Goal: Share content: Share content

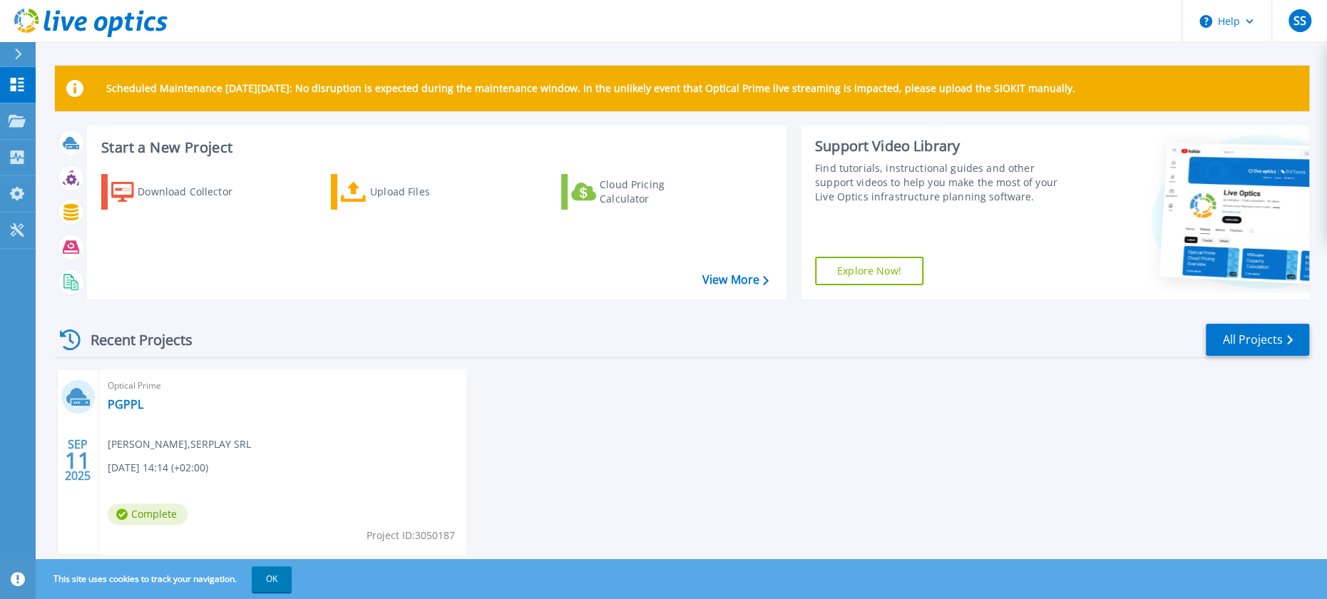
scroll to position [38, 0]
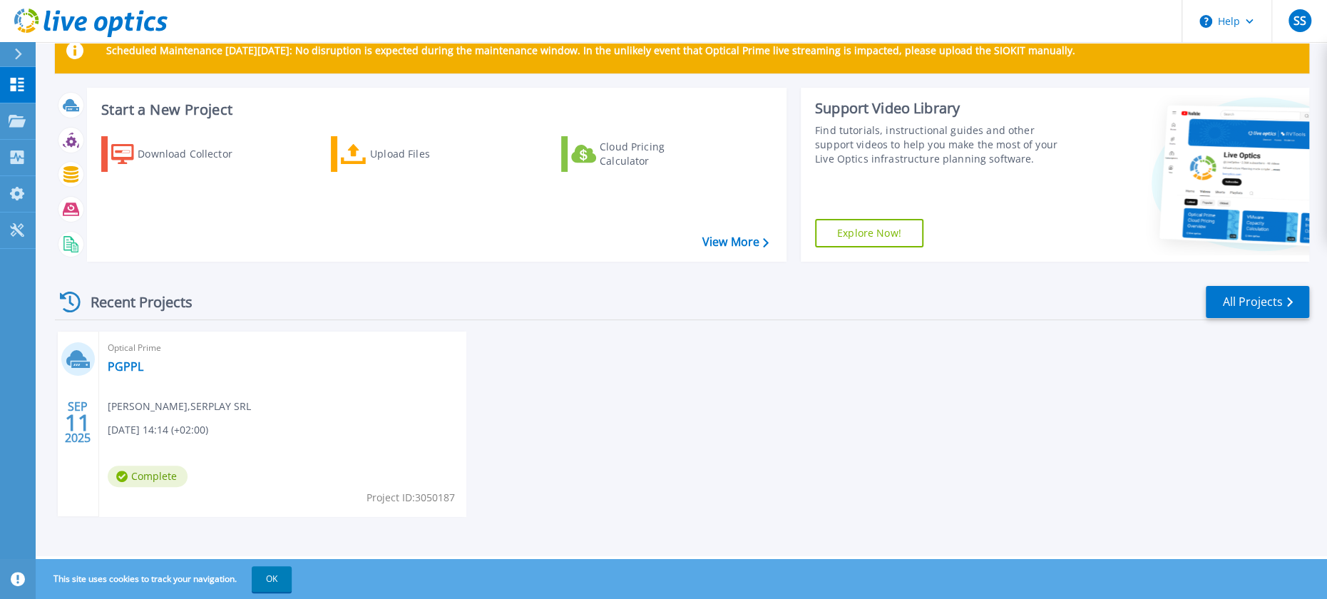
click at [201, 404] on span "[PERSON_NAME] , SERPLAY SRL" at bounding box center [179, 407] width 143 height 16
click at [127, 378] on div "Optical Prime PGPPL [PERSON_NAME] , SERPLAY SRL [DATE] 14:14 (+02:00) Complete …" at bounding box center [282, 424] width 367 height 185
click at [83, 359] on icon at bounding box center [76, 358] width 21 height 16
click at [78, 417] on span "11" at bounding box center [78, 423] width 26 height 12
click at [153, 482] on span "Complete" at bounding box center [148, 476] width 80 height 21
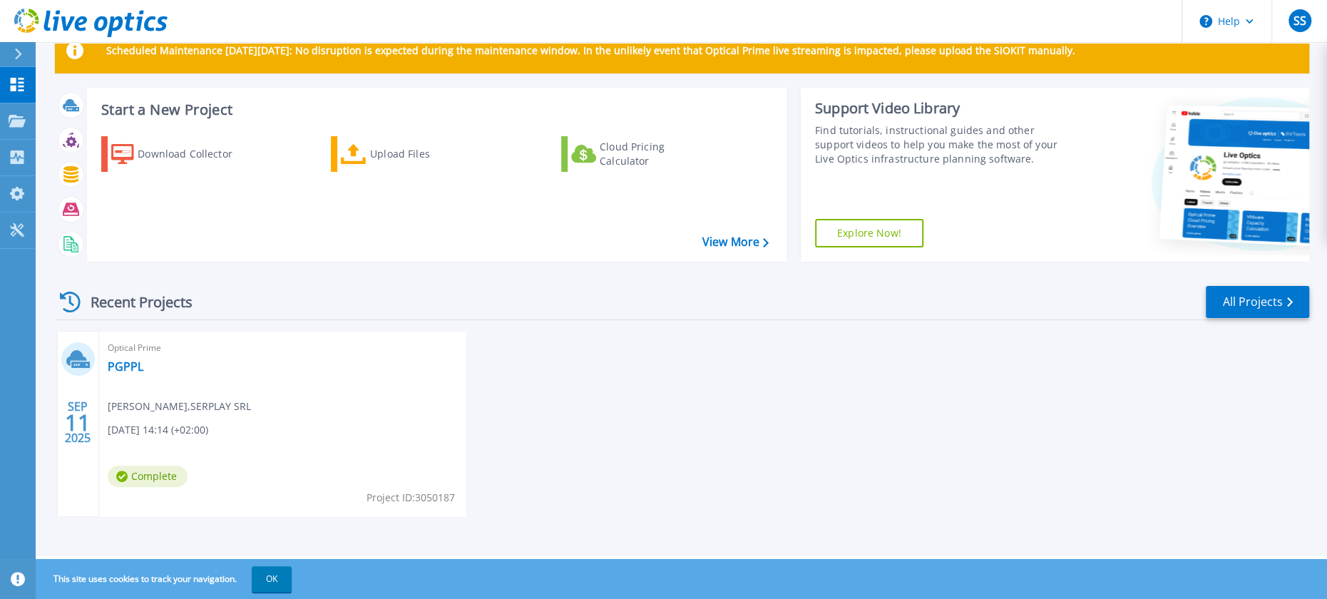
click at [227, 438] on div "Optical Prime PGPPL [PERSON_NAME] , SERPLAY SRL [DATE] 14:14 (+02:00) Complete …" at bounding box center [282, 424] width 367 height 185
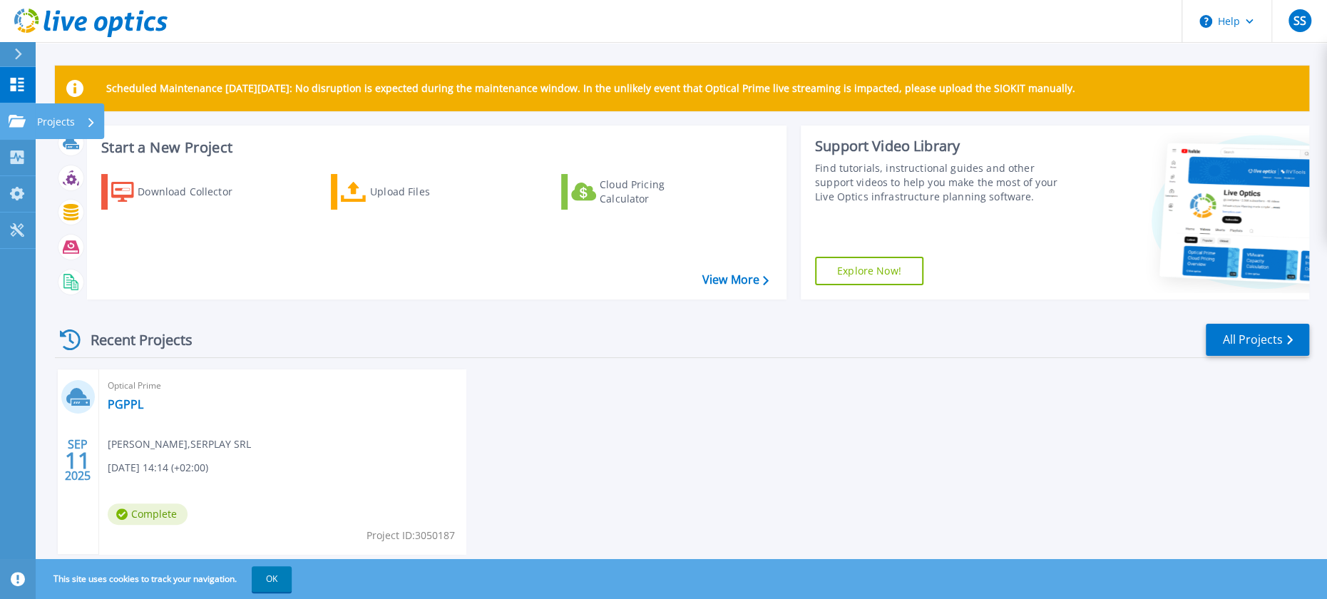
click at [70, 118] on p "Projects" at bounding box center [56, 121] width 38 height 37
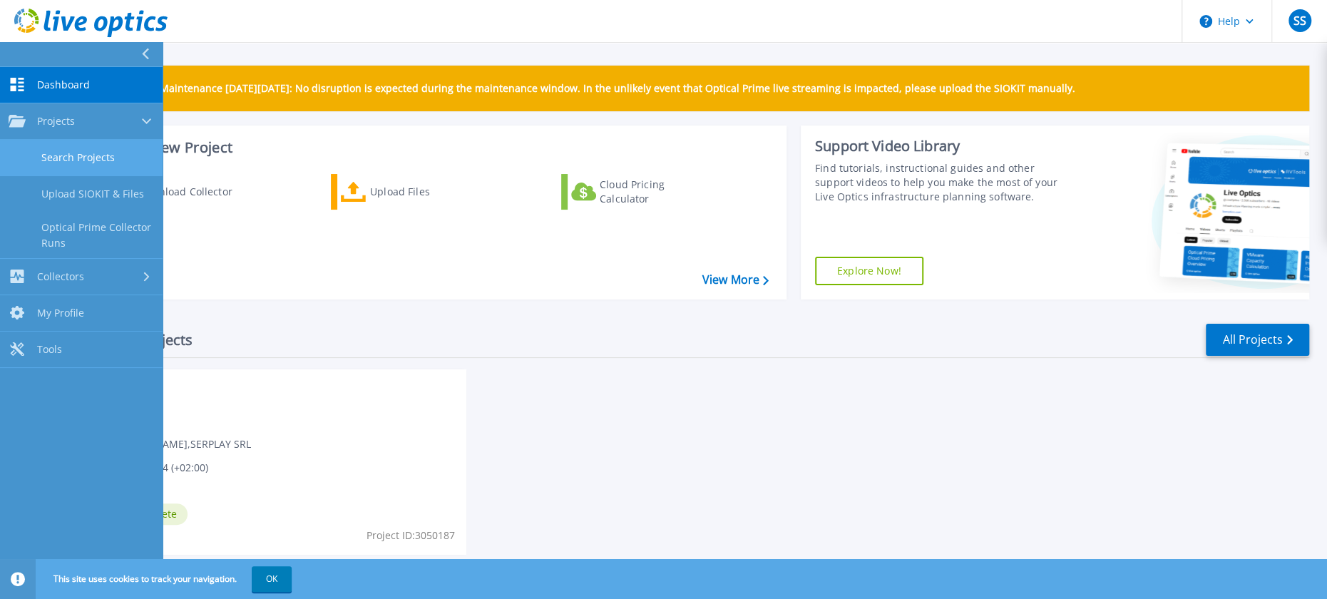
click at [88, 155] on link "Search Projects" at bounding box center [81, 158] width 163 height 36
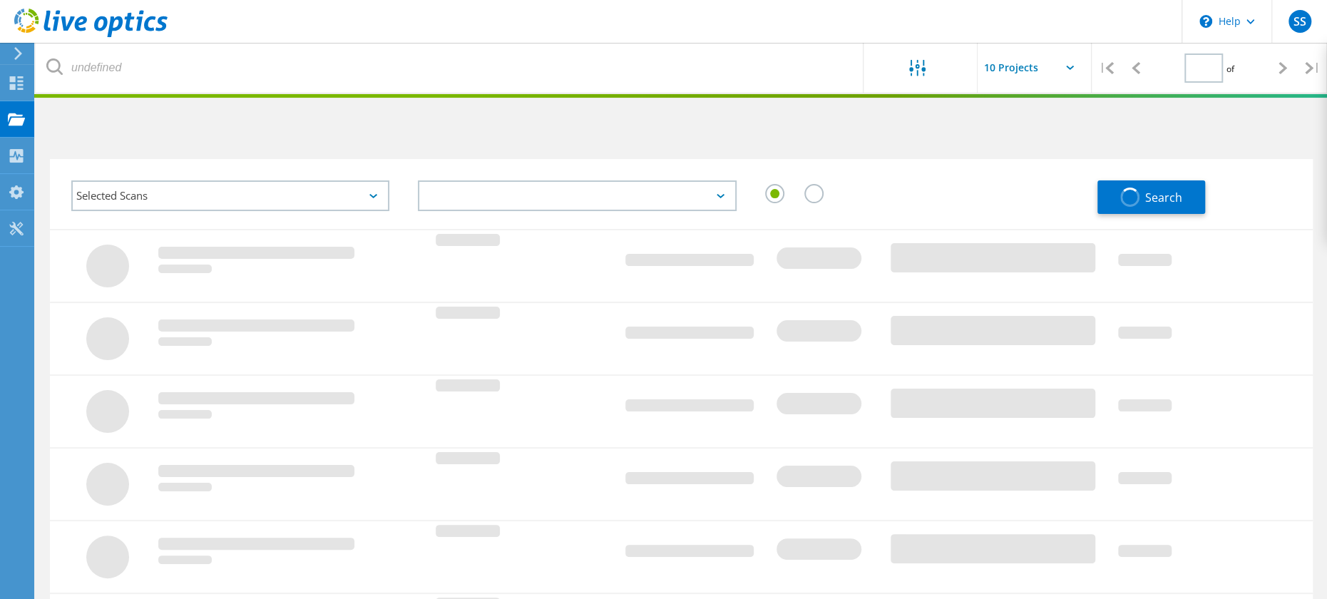
type input "1"
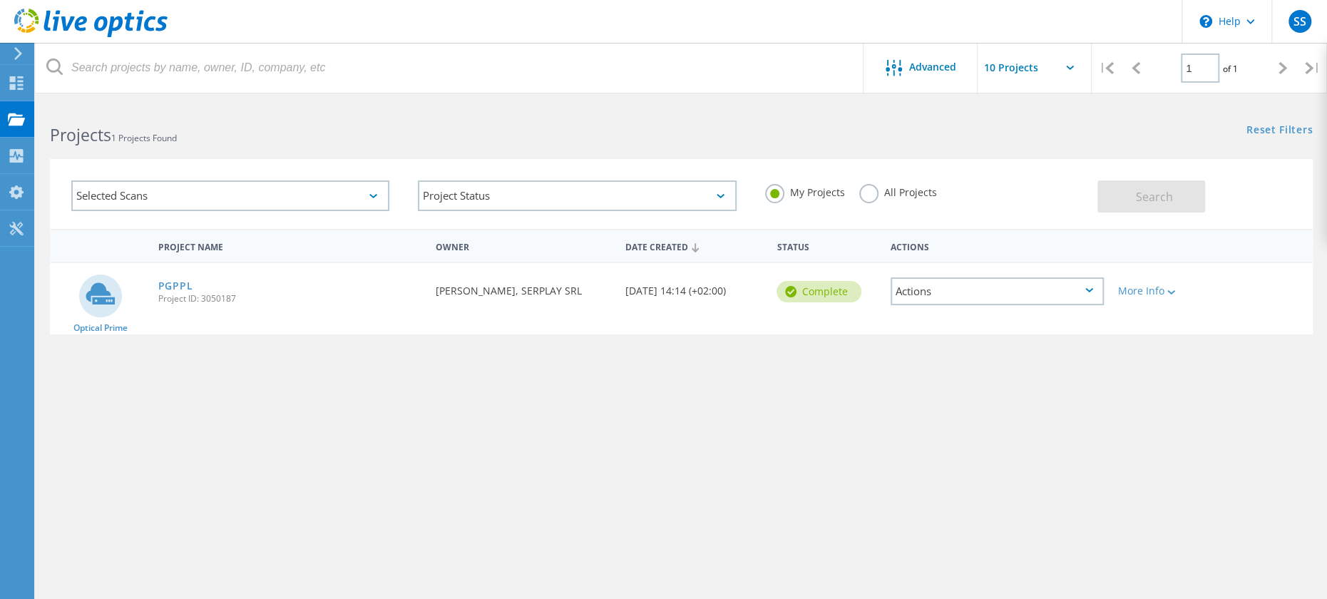
click at [1038, 298] on div "Actions" at bounding box center [997, 291] width 213 height 28
click at [118, 307] on circle at bounding box center [100, 296] width 43 height 43
click at [67, 307] on div "Optical Prime" at bounding box center [100, 298] width 101 height 71
drag, startPoint x: 86, startPoint y: 300, endPoint x: 113, endPoint y: 295, distance: 27.4
click at [86, 300] on circle at bounding box center [100, 296] width 43 height 43
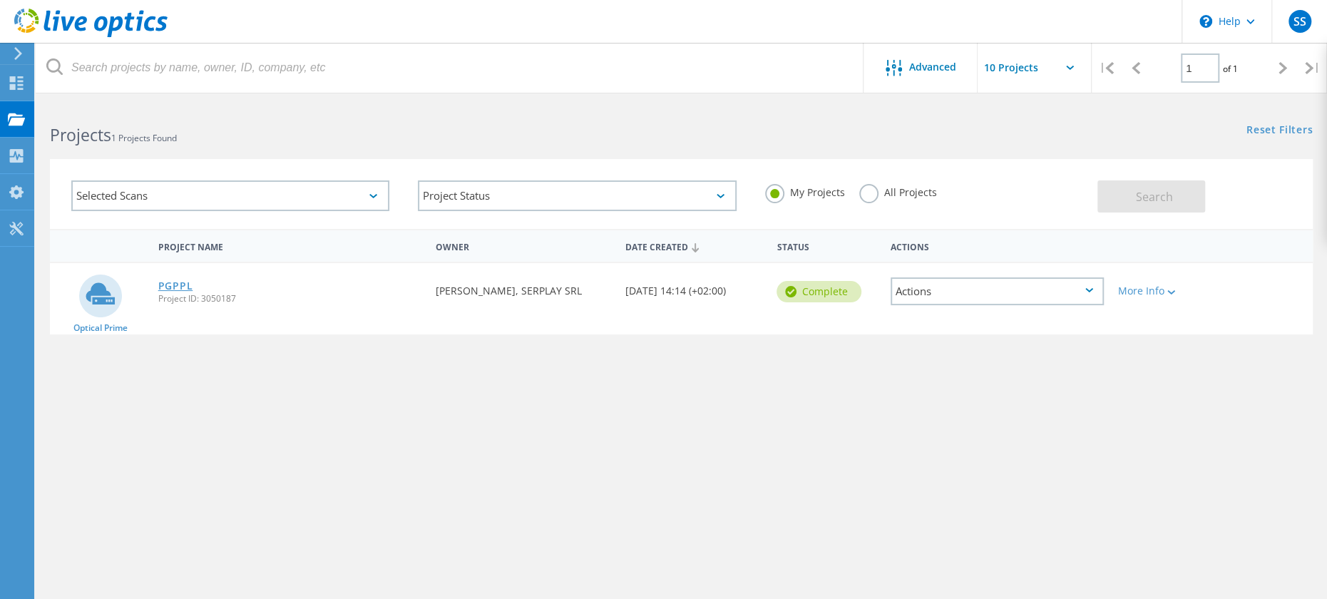
click at [190, 290] on link "PGPPL" at bounding box center [175, 286] width 35 height 10
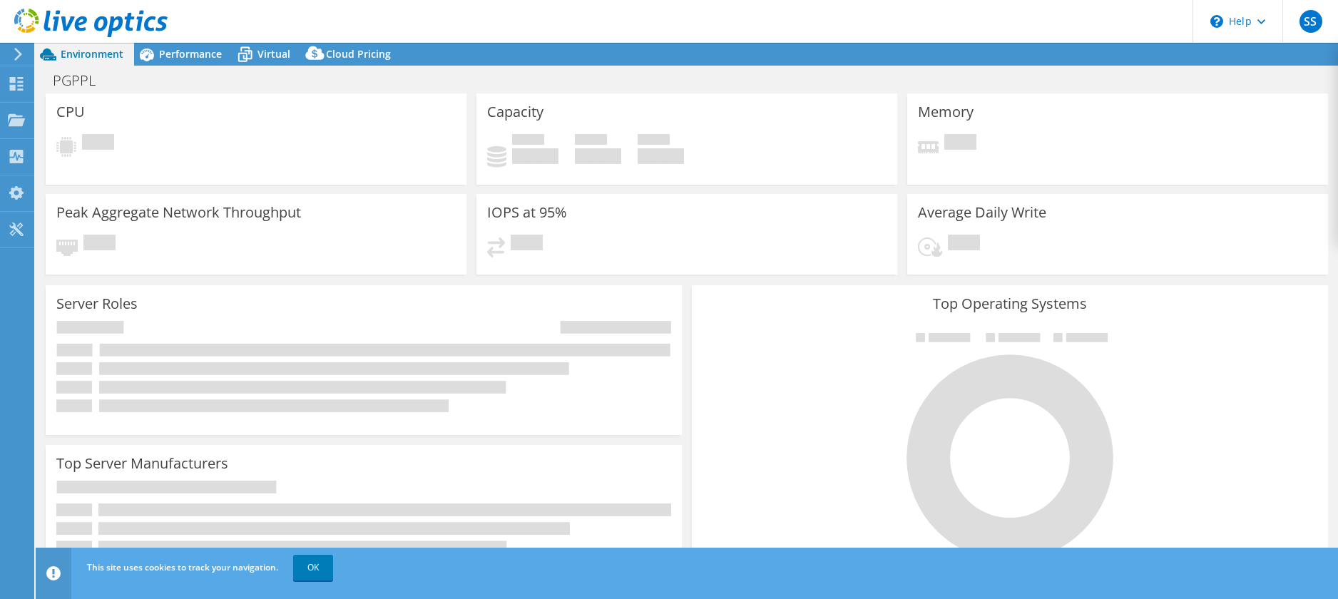
select select "USD"
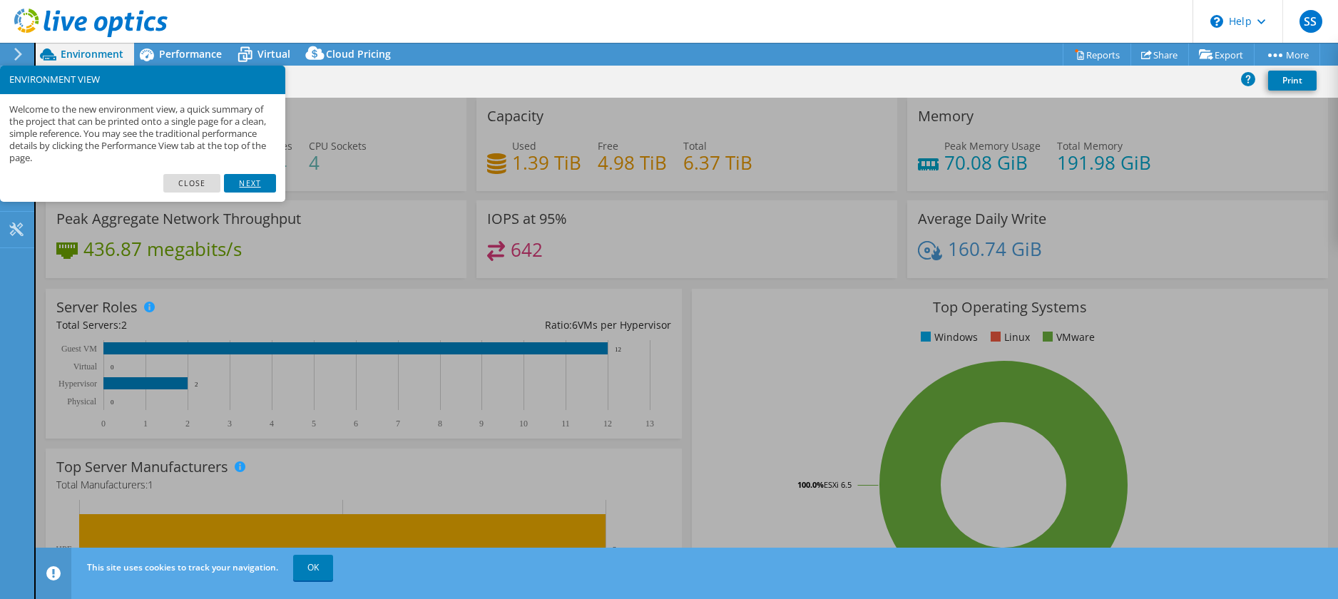
click at [244, 181] on link "Next" at bounding box center [249, 183] width 51 height 19
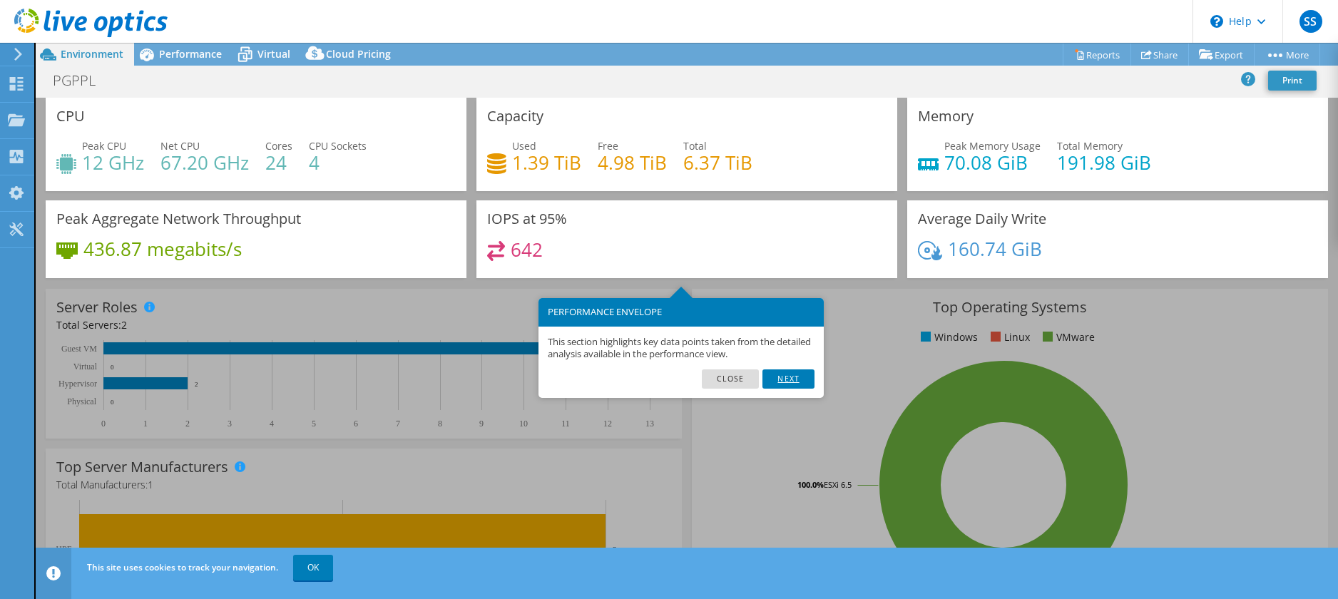
click at [796, 378] on link "Next" at bounding box center [787, 378] width 51 height 19
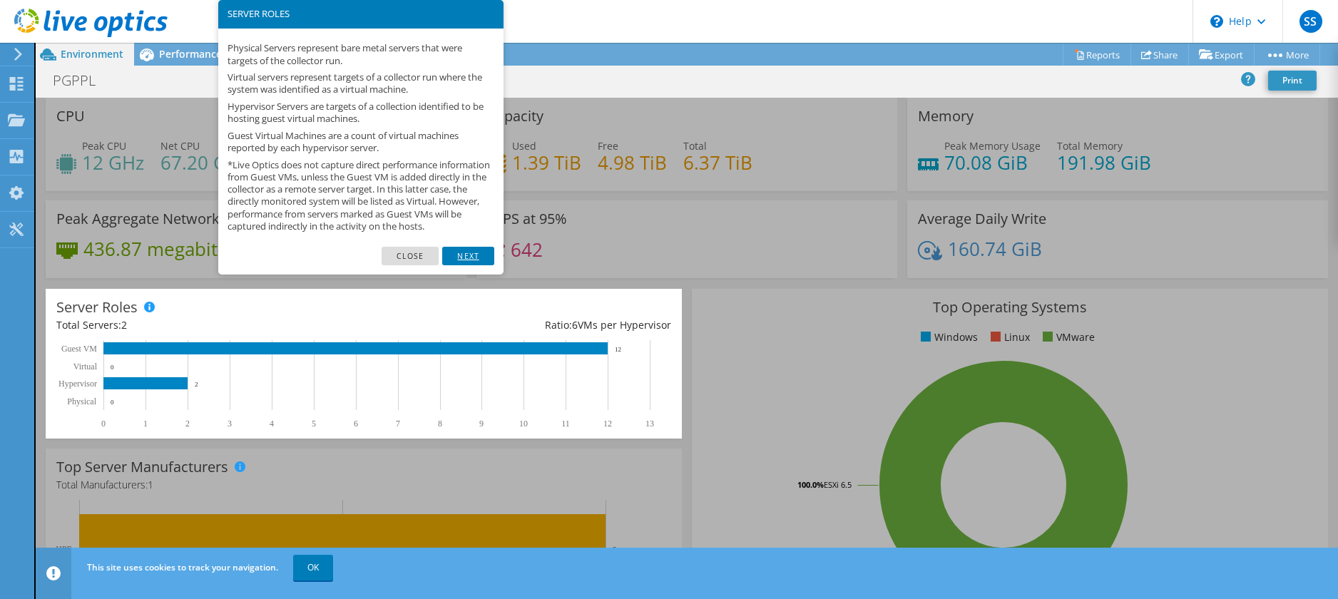
click at [468, 265] on link "Next" at bounding box center [467, 256] width 51 height 19
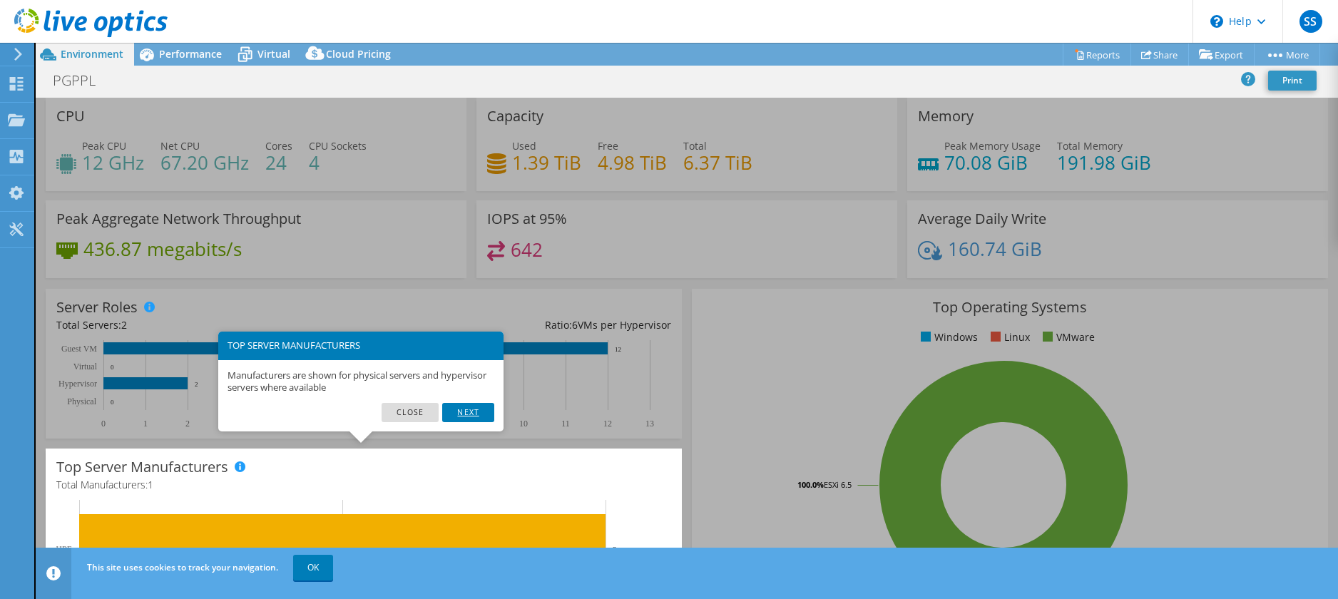
click at [467, 411] on link "Next" at bounding box center [467, 412] width 51 height 19
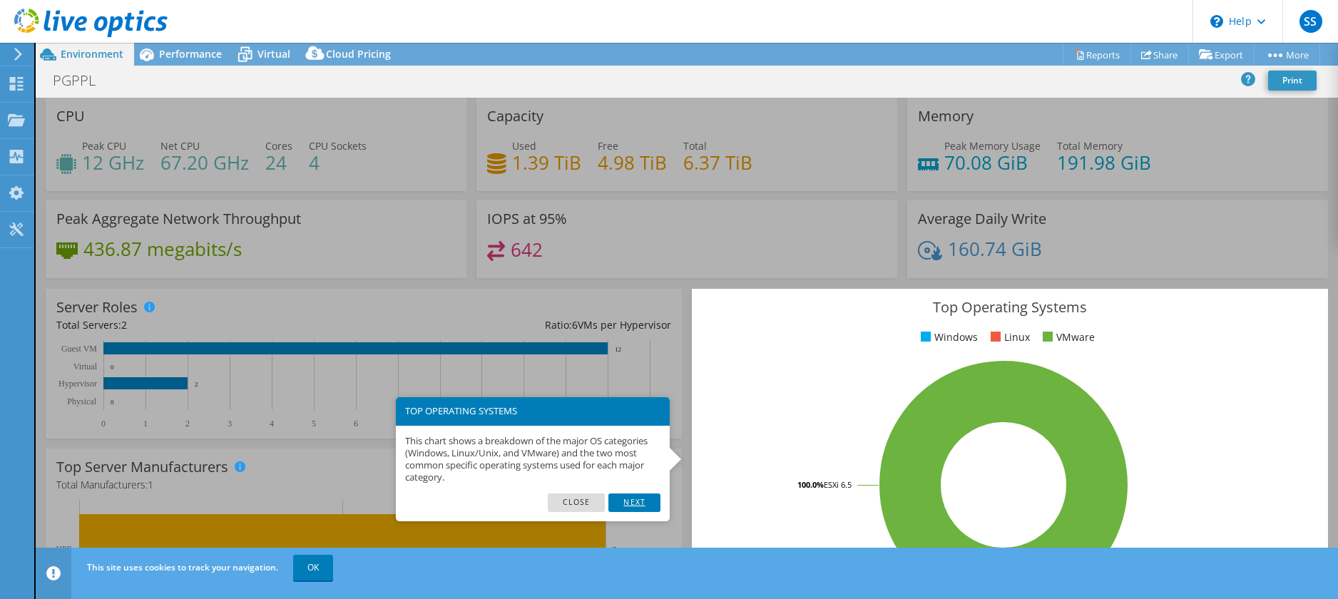
click at [638, 504] on link "Next" at bounding box center [633, 503] width 51 height 19
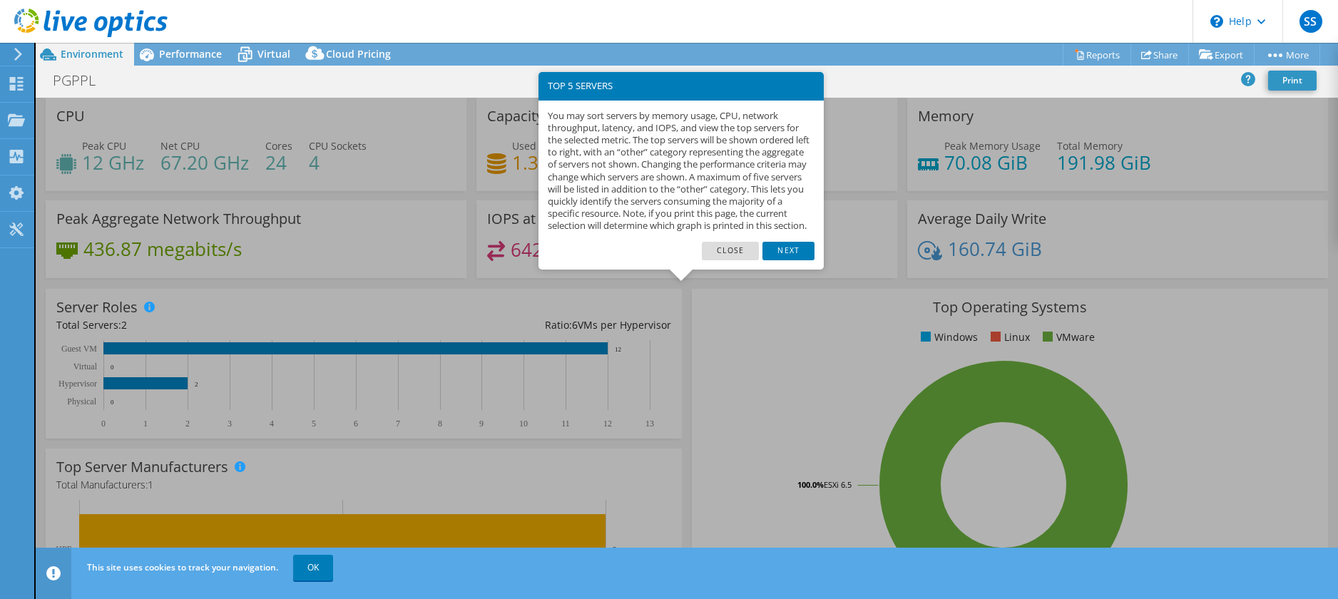
scroll to position [352, 0]
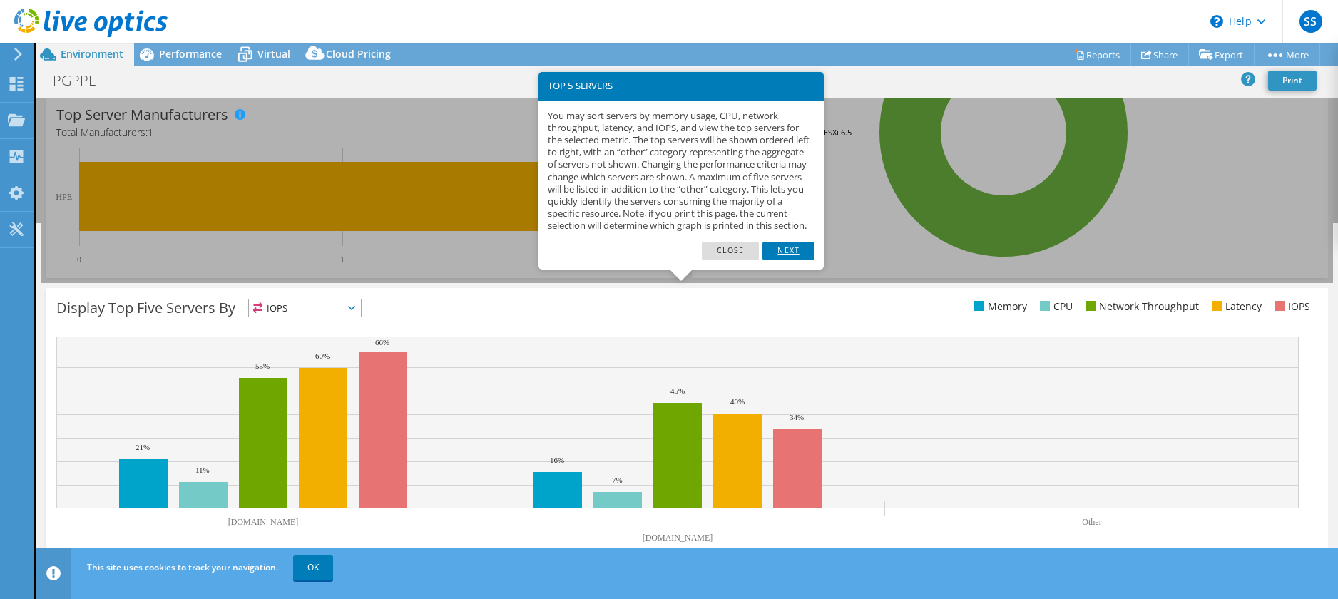
click at [793, 259] on link "Next" at bounding box center [787, 251] width 51 height 19
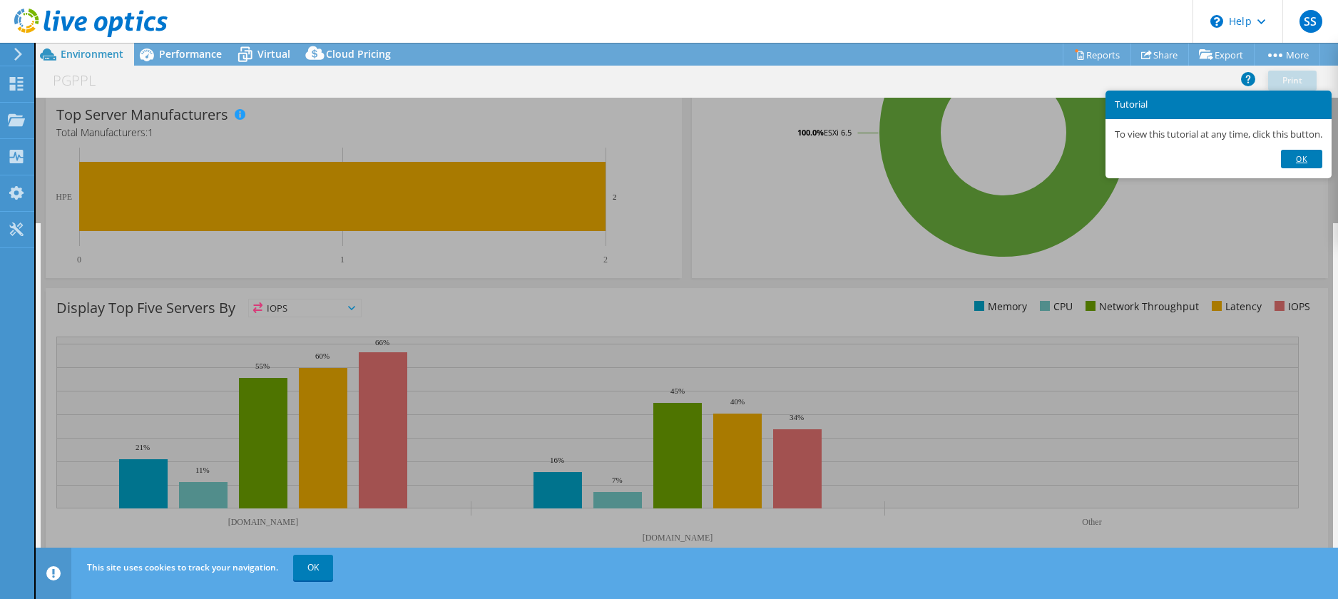
click at [1304, 160] on link "Ok" at bounding box center [1301, 159] width 41 height 19
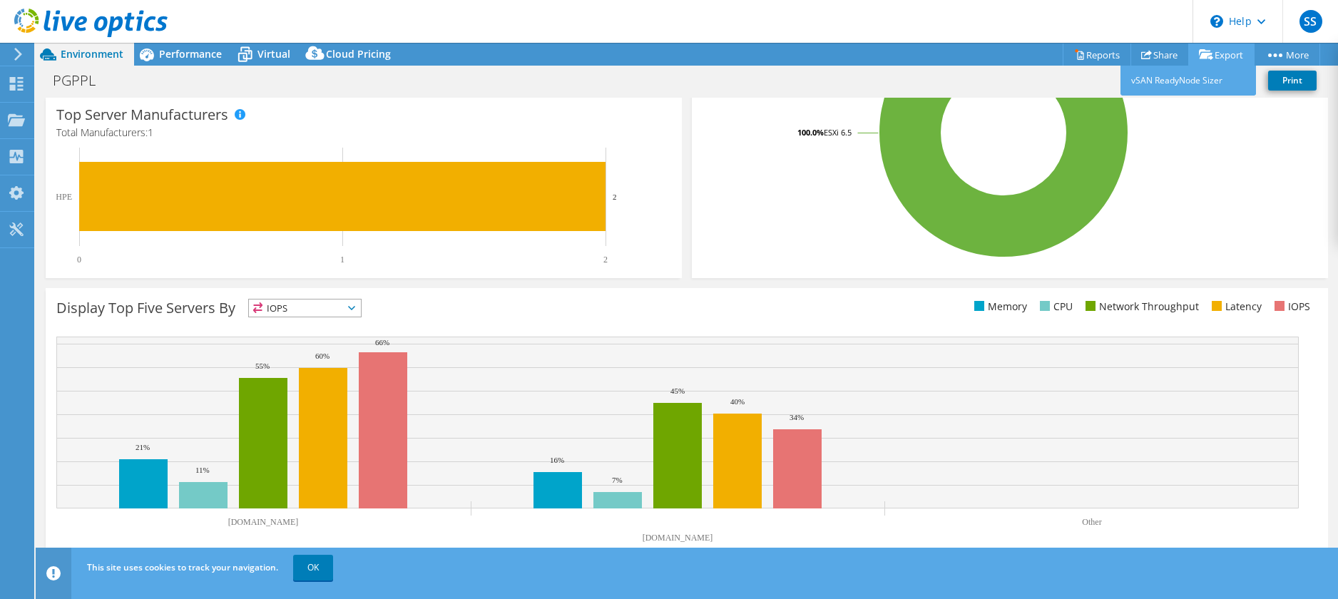
click at [1214, 54] on link "Export" at bounding box center [1221, 55] width 66 height 22
click at [1083, 54] on link "Reports" at bounding box center [1097, 55] width 68 height 22
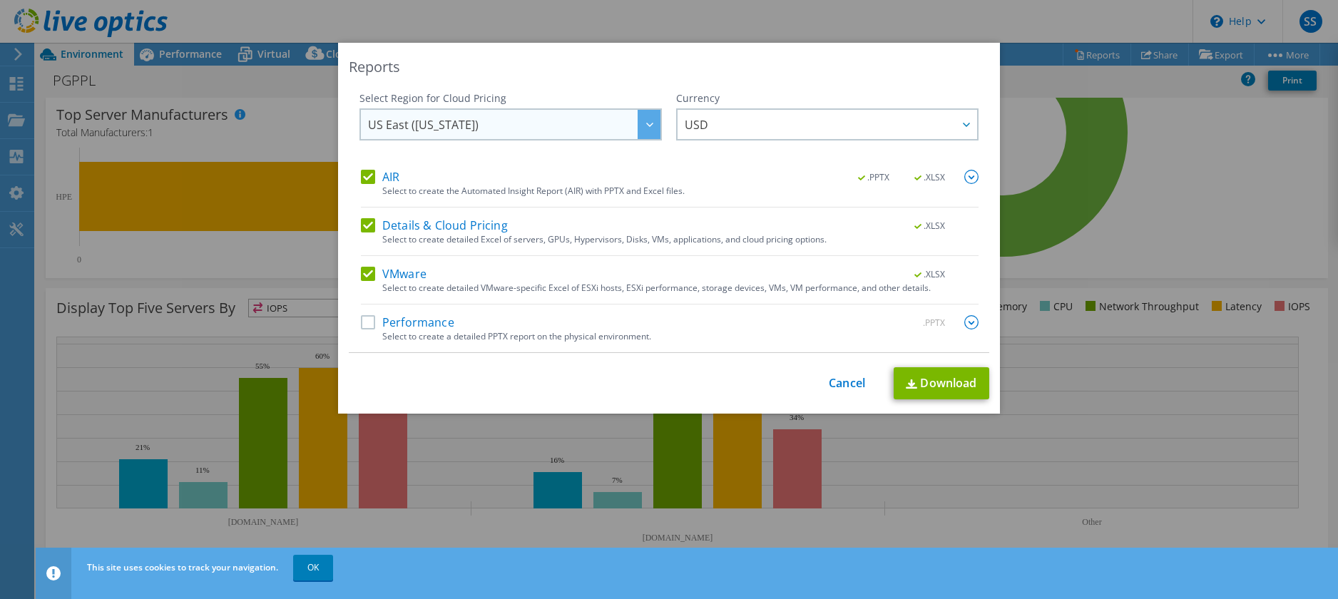
click at [478, 131] on span "US East (Virginia)" at bounding box center [514, 124] width 292 height 29
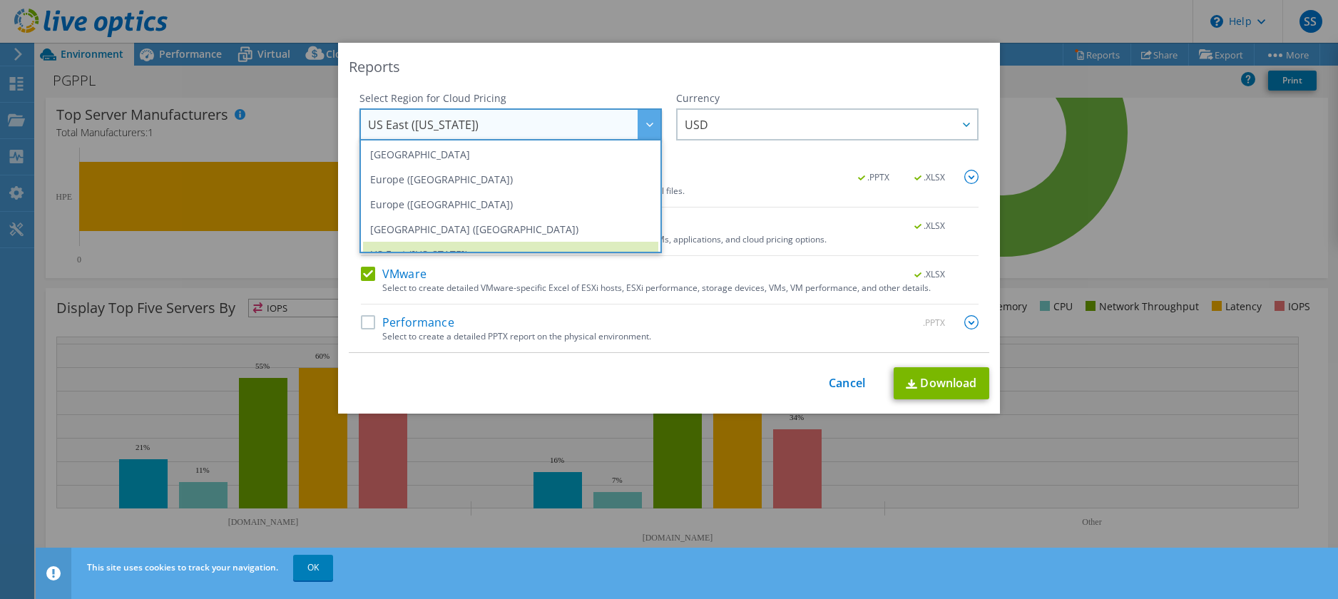
scroll to position [153, 0]
click at [434, 176] on li "Europe (Frankfurt)" at bounding box center [510, 177] width 295 height 25
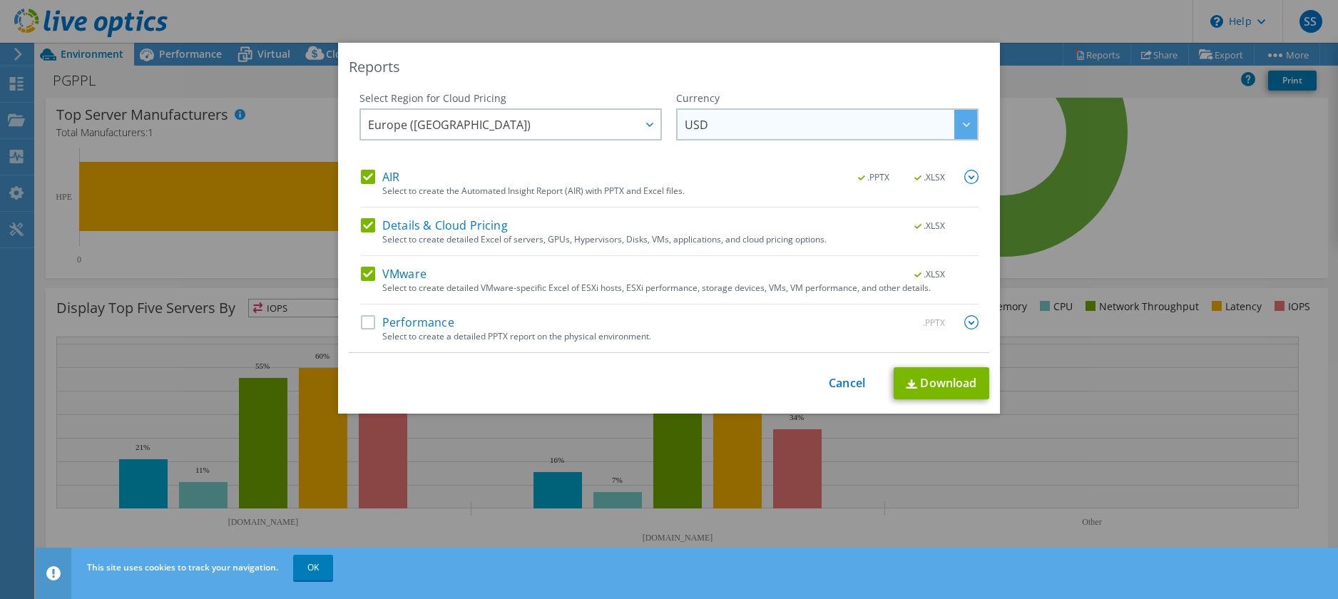
click at [732, 127] on span "USD" at bounding box center [831, 124] width 292 height 29
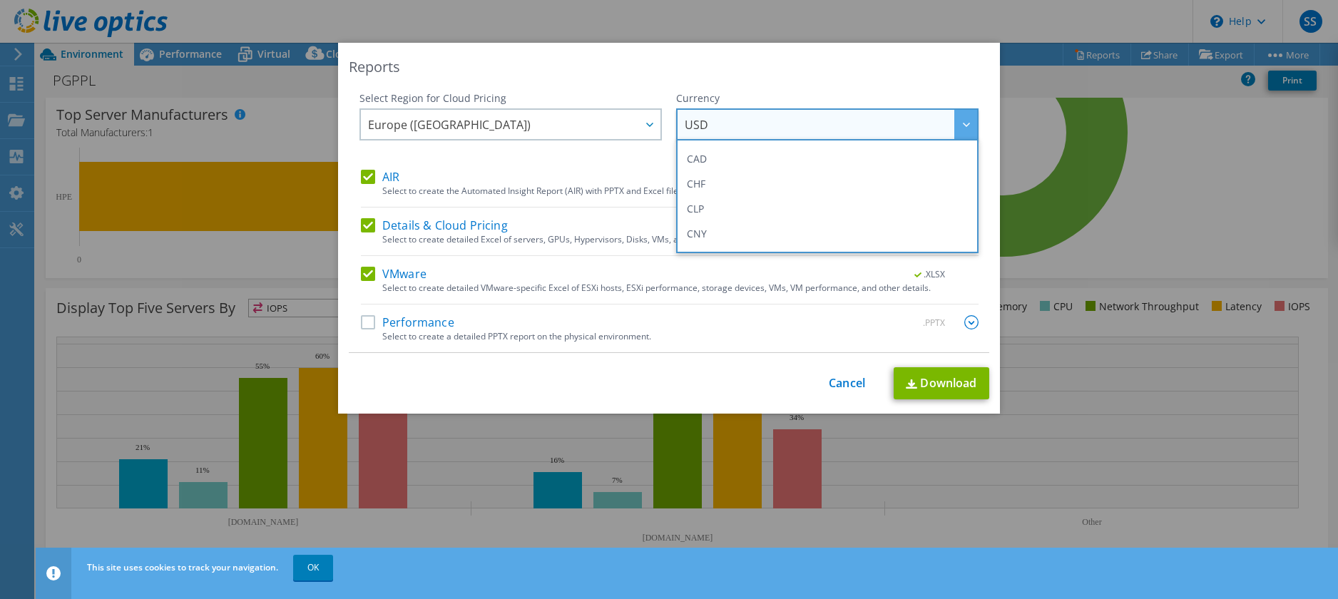
scroll to position [143, 0]
click at [722, 207] on li "EUR" at bounding box center [827, 212] width 295 height 25
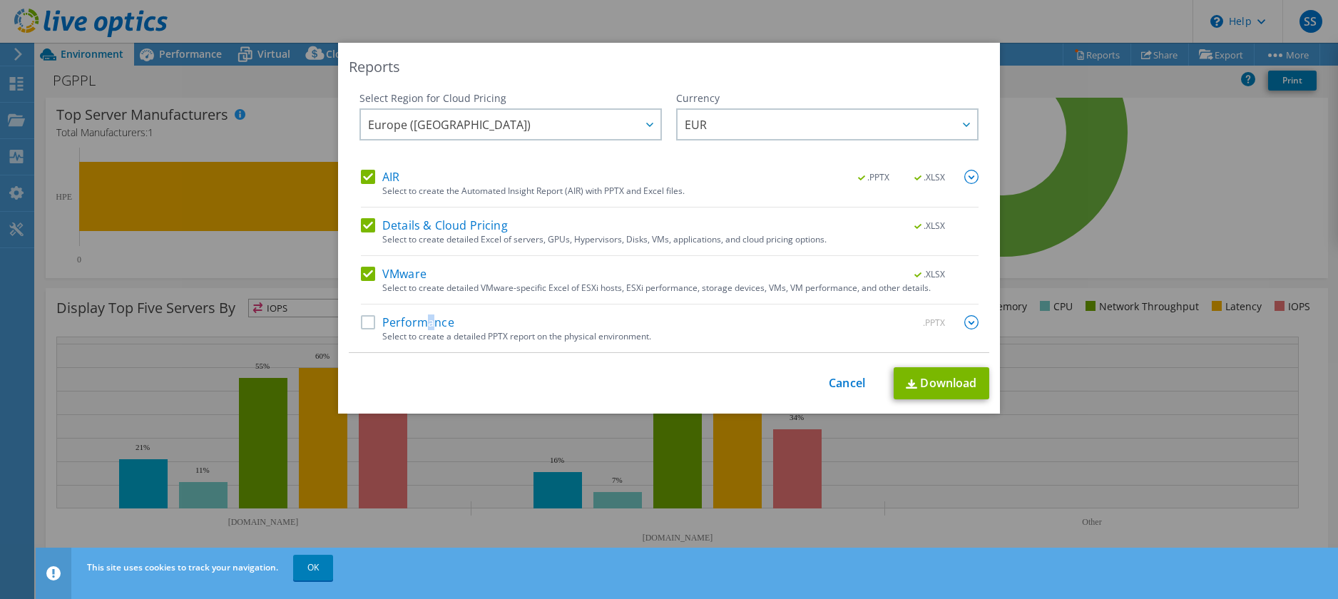
click at [424, 315] on label "Performance" at bounding box center [407, 322] width 93 height 14
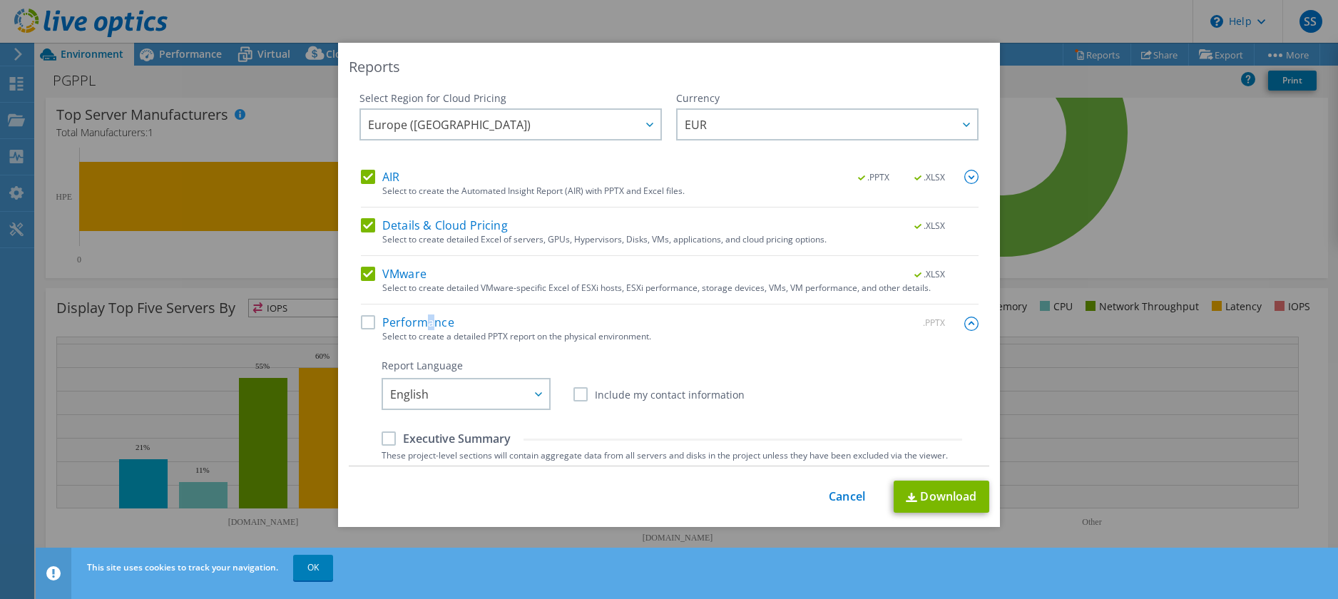
drag, startPoint x: 424, startPoint y: 314, endPoint x: 417, endPoint y: 317, distance: 7.7
click at [417, 317] on label "Performance" at bounding box center [407, 322] width 93 height 14
click at [0, 0] on input "Performance" at bounding box center [0, 0] width 0 height 0
click at [456, 394] on span "English" at bounding box center [469, 393] width 159 height 29
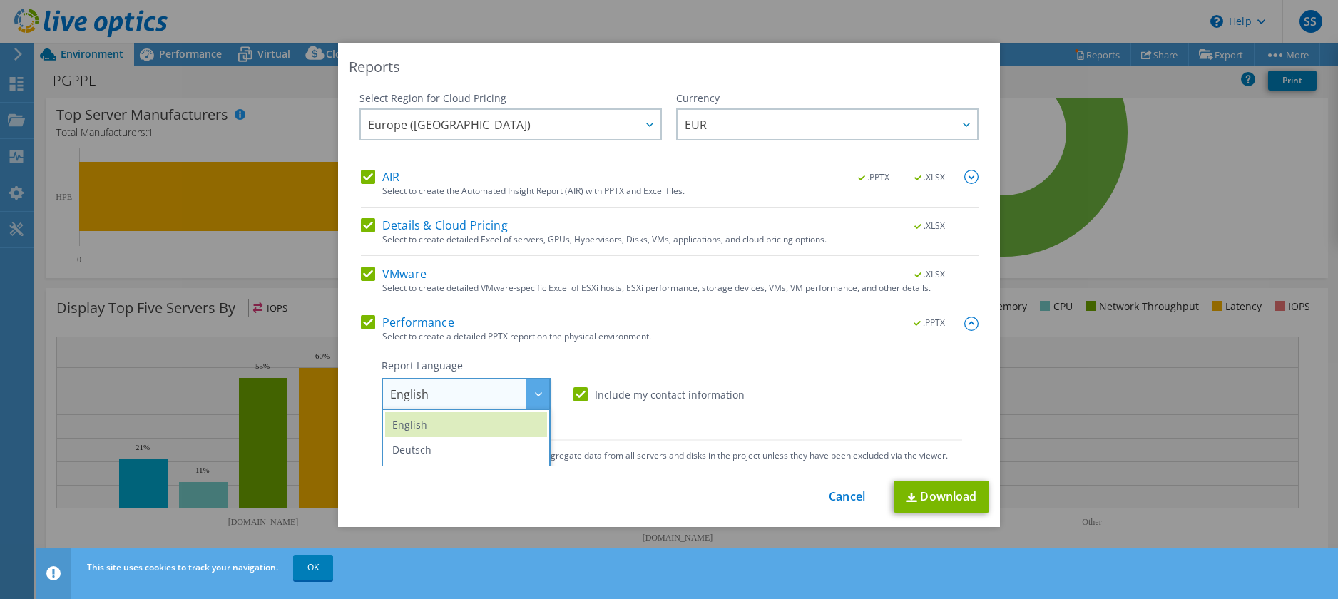
click at [458, 395] on span "English" at bounding box center [469, 393] width 159 height 29
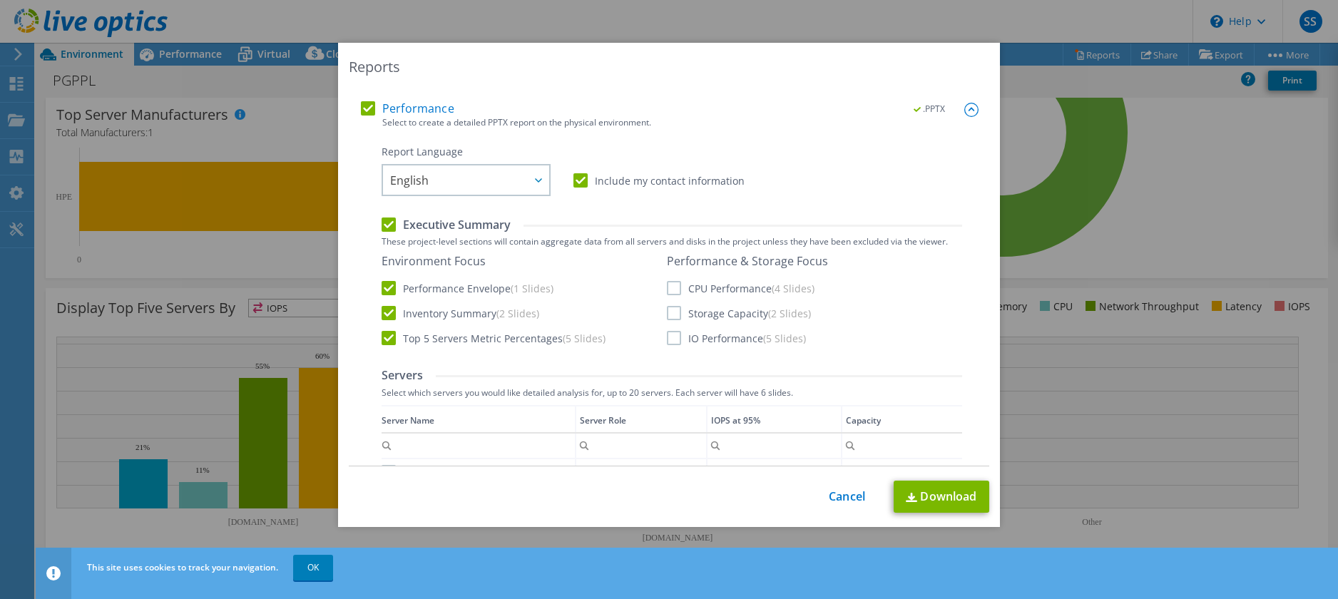
scroll to position [428, 0]
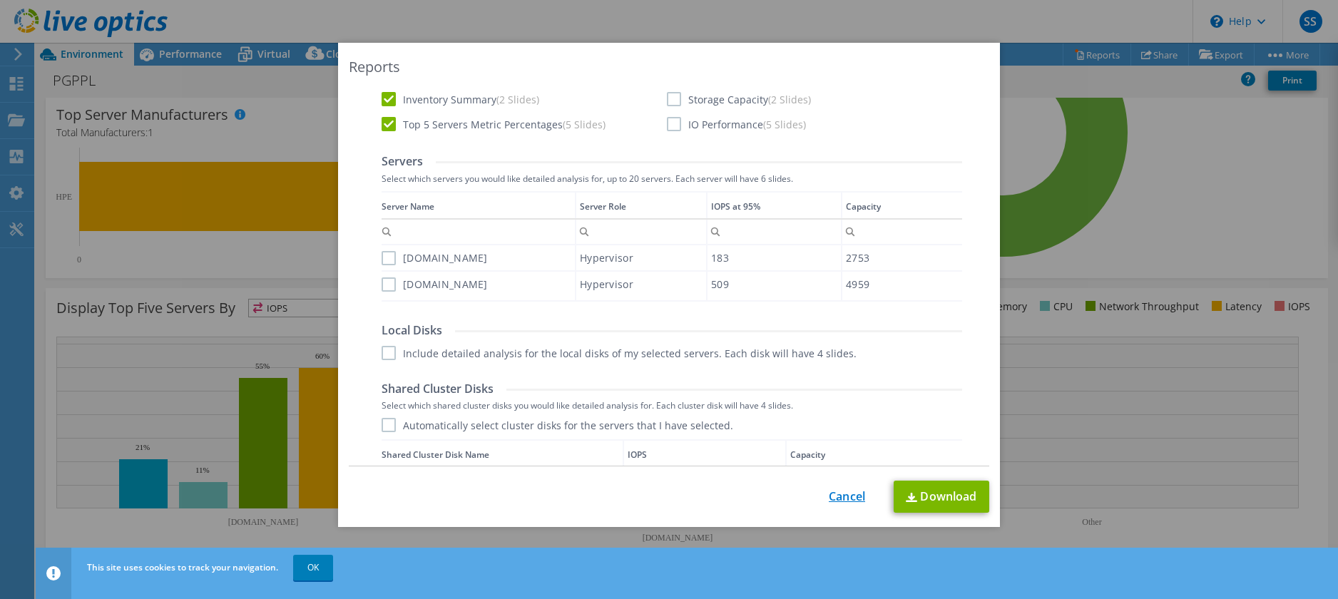
click at [836, 495] on link "Cancel" at bounding box center [847, 497] width 36 height 14
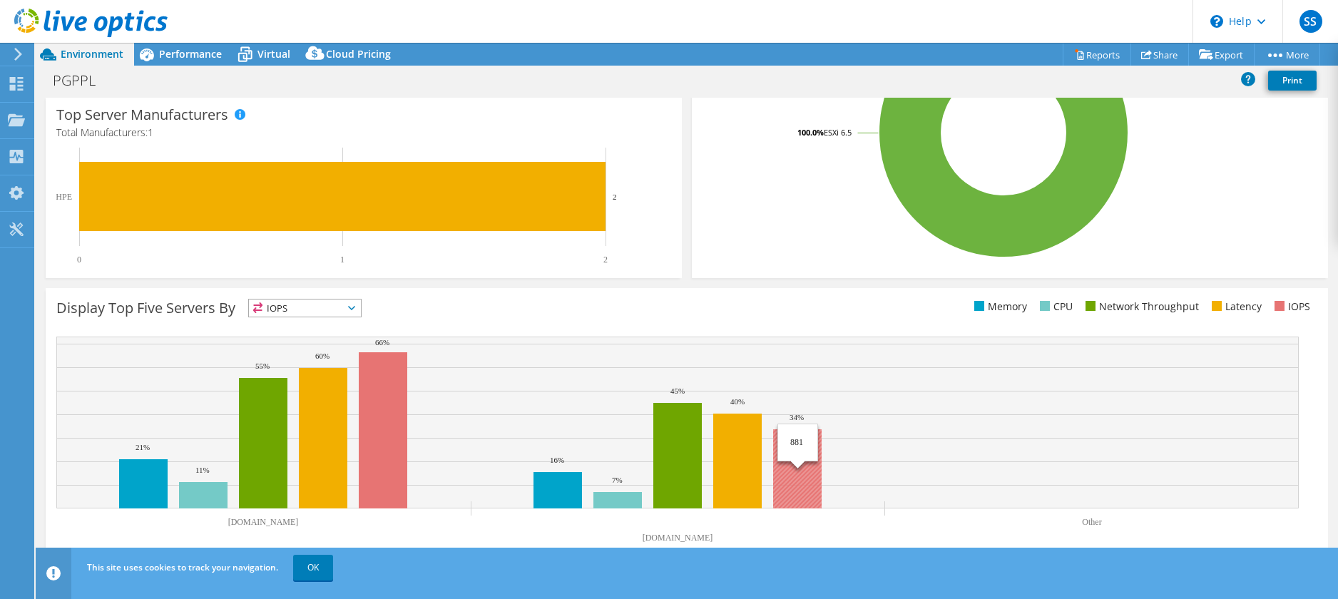
scroll to position [352, 0]
click at [339, 306] on span "IOPS" at bounding box center [305, 308] width 112 height 17
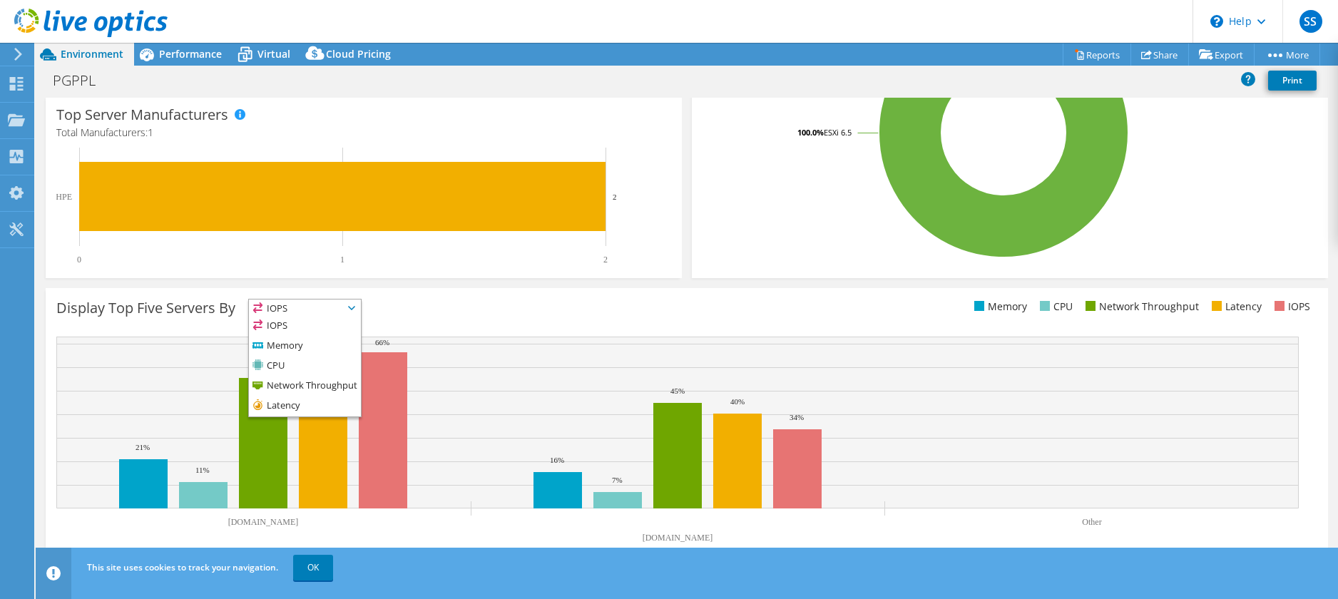
click at [337, 304] on span "IOPS" at bounding box center [305, 308] width 112 height 17
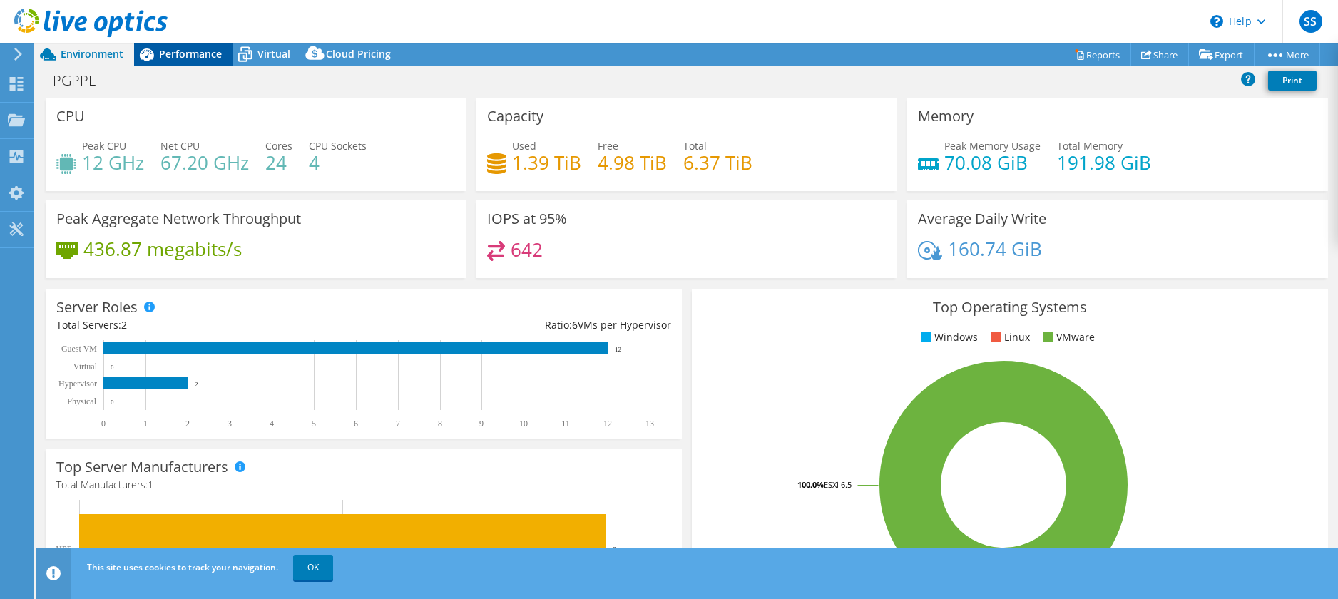
click at [195, 50] on span "Performance" at bounding box center [190, 54] width 63 height 14
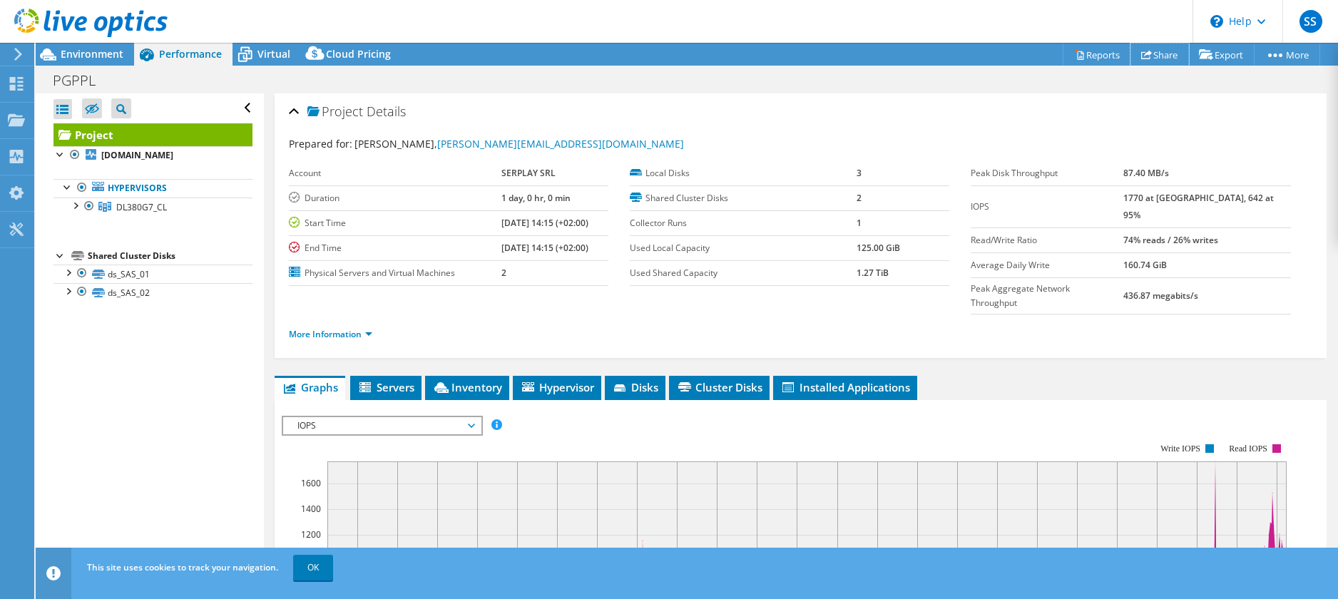
click at [1171, 53] on link "Share" at bounding box center [1159, 55] width 58 height 22
click at [1171, 53] on div at bounding box center [669, 299] width 1338 height 599
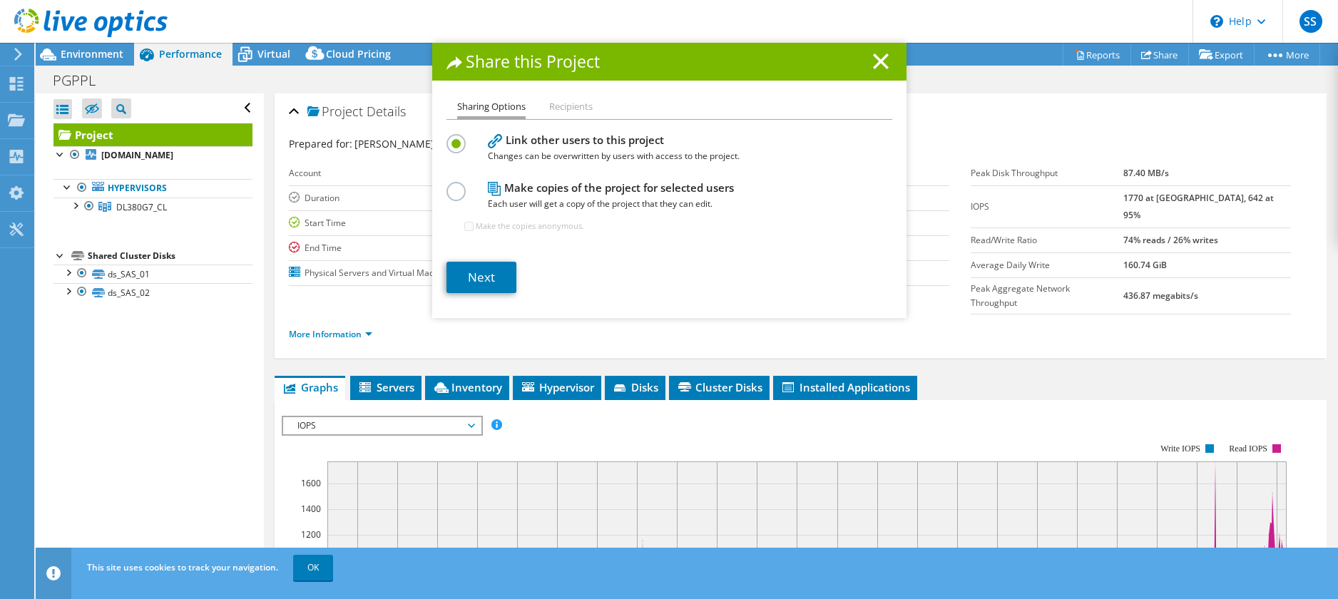
click at [824, 140] on h4 "Link other users to this project Changes can be overwritten by users with acces…" at bounding box center [666, 148] width 357 height 32
click at [539, 157] on span "Changes can be overwritten by users with access to the project." at bounding box center [666, 156] width 357 height 16
click at [466, 188] on div "Make copies of the project for selected users Each user will get a copy of the …" at bounding box center [669, 212] width 446 height 69
click at [453, 185] on label at bounding box center [458, 184] width 25 height 4
click at [0, 0] on input "radio" at bounding box center [0, 0] width 0 height 0
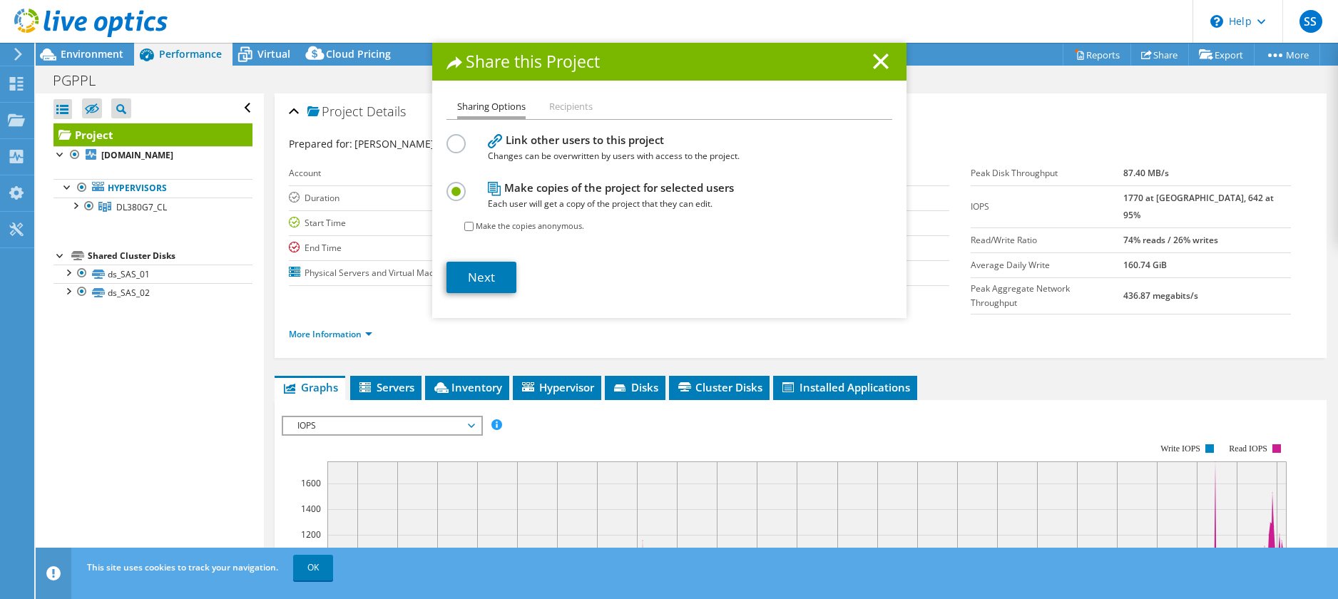
click at [446, 137] on label at bounding box center [458, 136] width 25 height 4
click at [0, 0] on input "radio" at bounding box center [0, 0] width 0 height 0
click at [565, 107] on li "Recipients" at bounding box center [571, 107] width 44 height 18
click at [563, 106] on li "Recipients" at bounding box center [571, 107] width 44 height 18
click at [549, 106] on li "Recipients" at bounding box center [571, 107] width 44 height 18
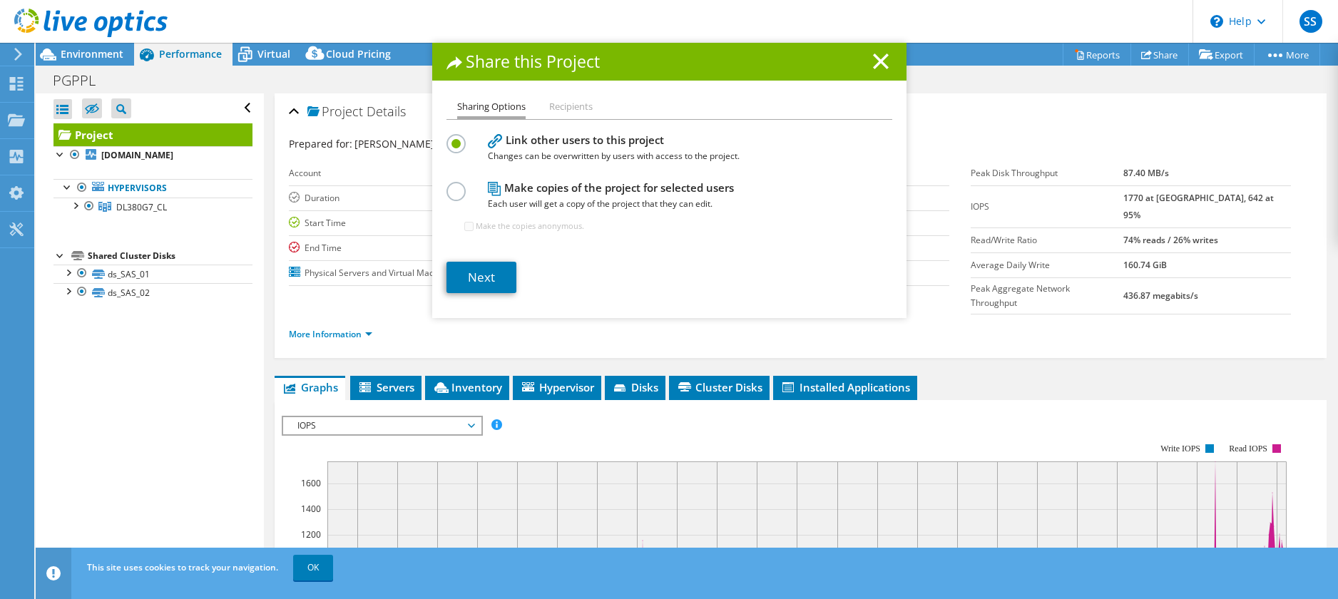
click at [864, 58] on h1 "Share this Project" at bounding box center [669, 61] width 446 height 16
click at [864, 73] on div "Share this Project" at bounding box center [669, 62] width 474 height 38
click at [874, 56] on line at bounding box center [881, 61] width 14 height 14
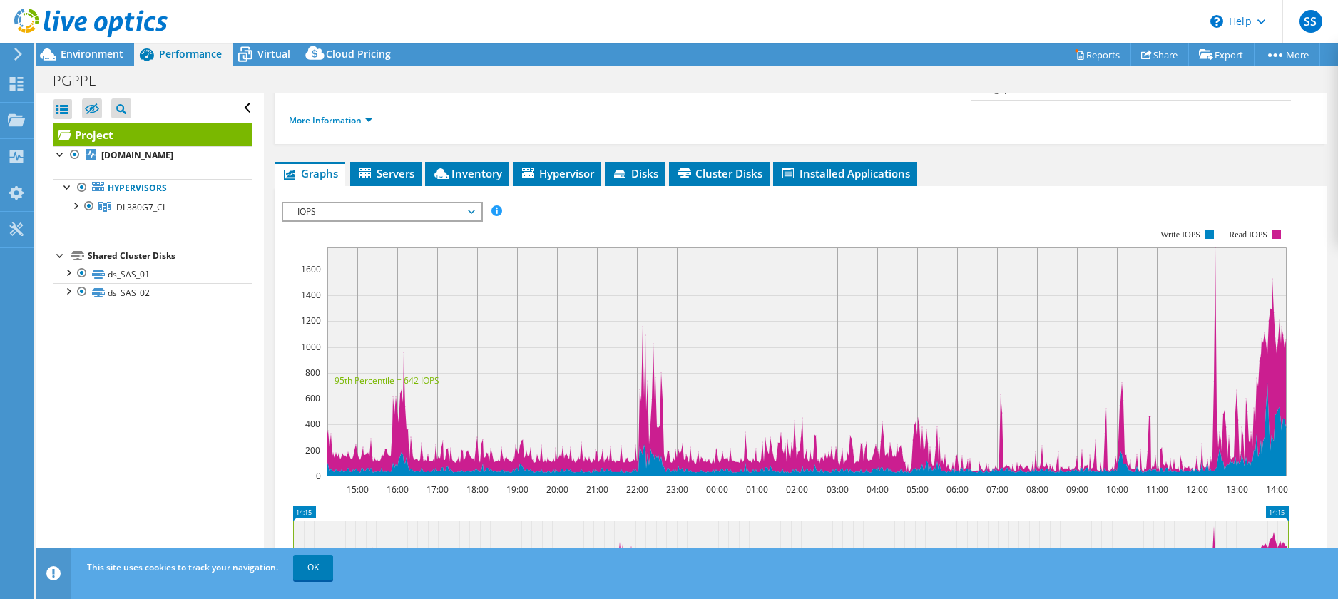
scroll to position [143, 0]
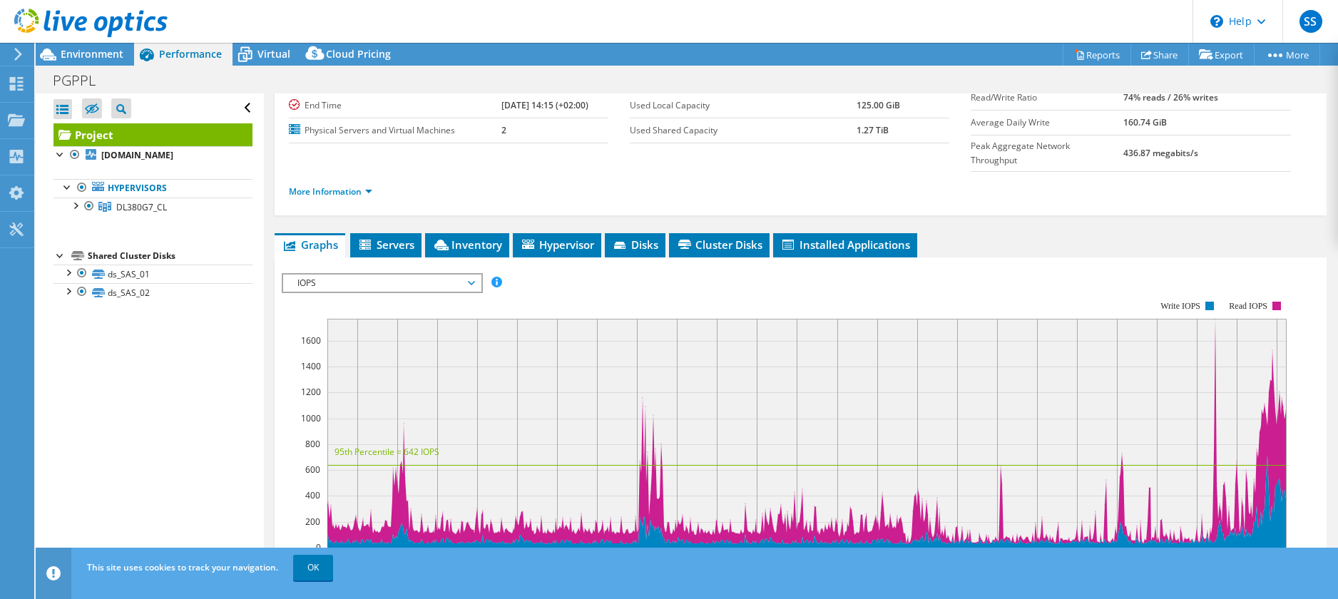
click at [376, 275] on span "IOPS" at bounding box center [381, 283] width 183 height 17
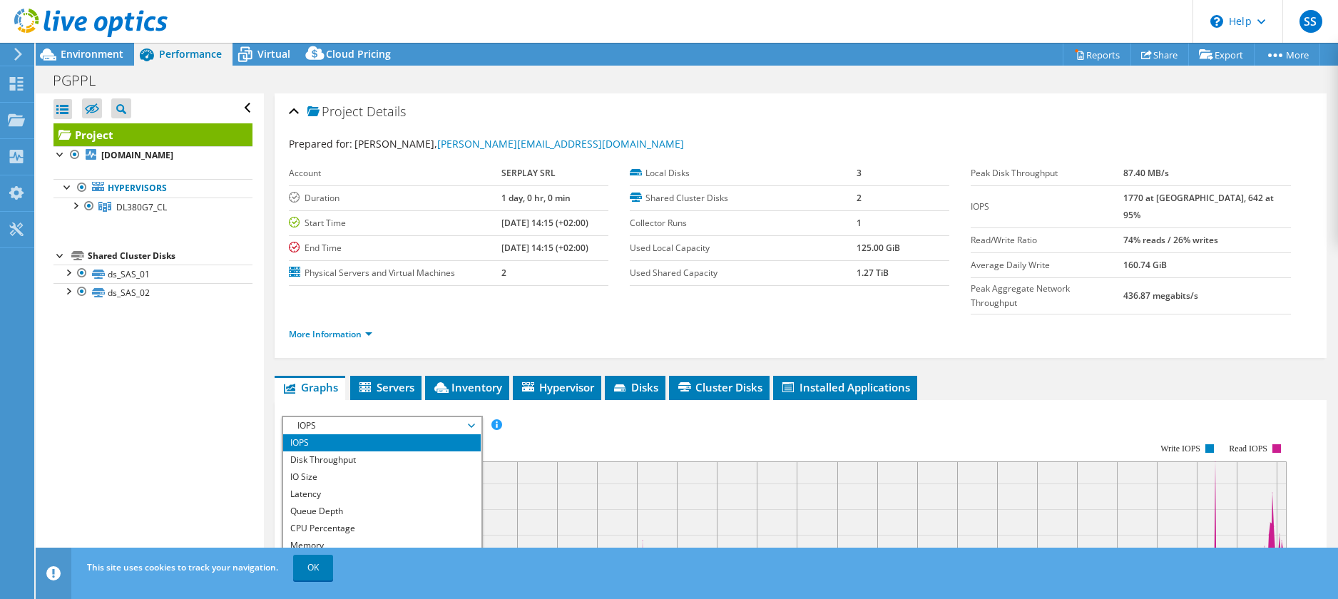
scroll to position [71, 0]
